Goal: Check status

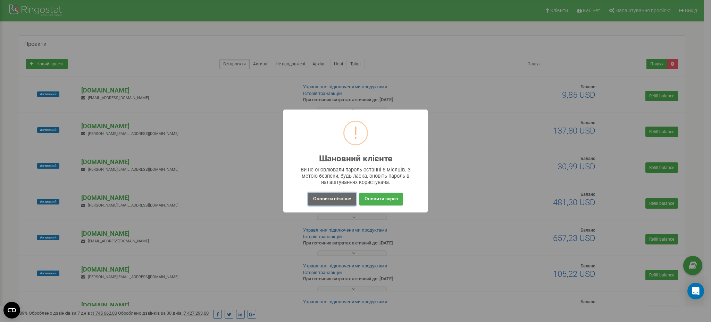
click at [335, 198] on button "Оновити пізніше" at bounding box center [332, 198] width 48 height 13
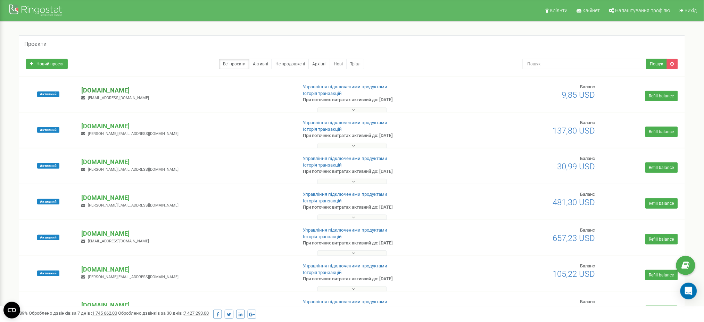
click at [125, 92] on p "[DOMAIN_NAME]" at bounding box center [186, 90] width 210 height 9
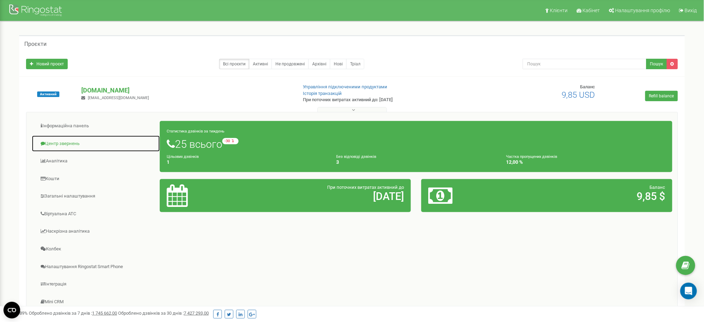
click at [71, 145] on link "Центр звернень" at bounding box center [96, 143] width 128 height 17
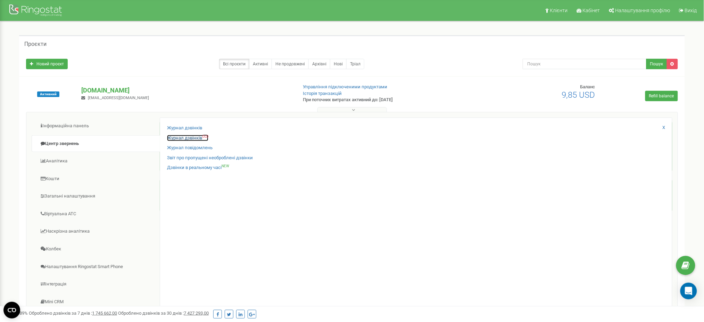
click at [196, 138] on link "Журнал дзвінків OLD" at bounding box center [187, 138] width 41 height 7
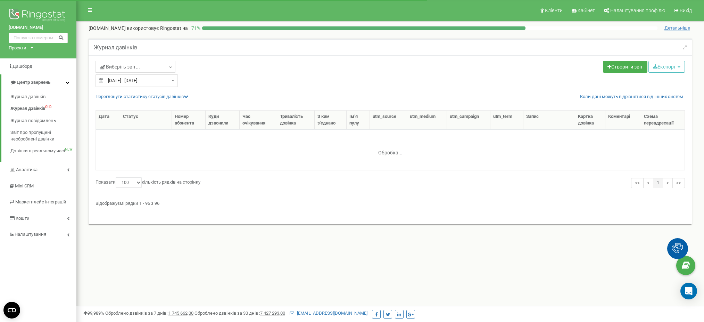
select select "100"
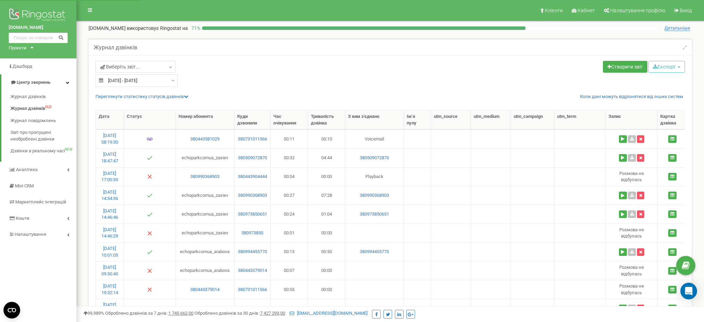
select select "100"
